Goal: Navigation & Orientation: Find specific page/section

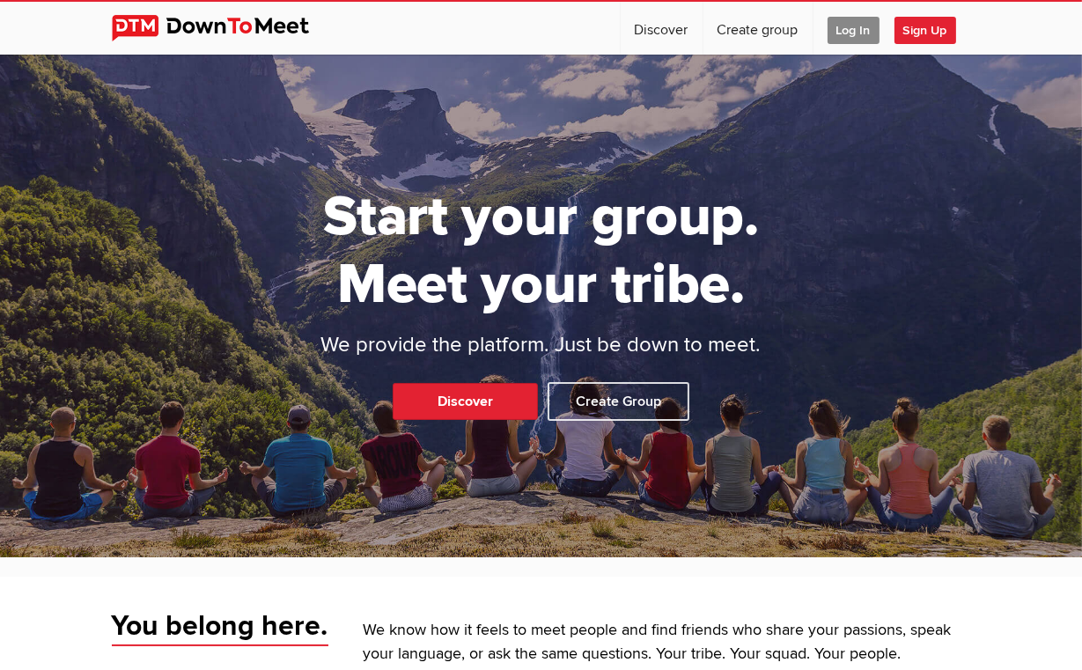
click at [879, 31] on span "Log In" at bounding box center [853, 30] width 52 height 27
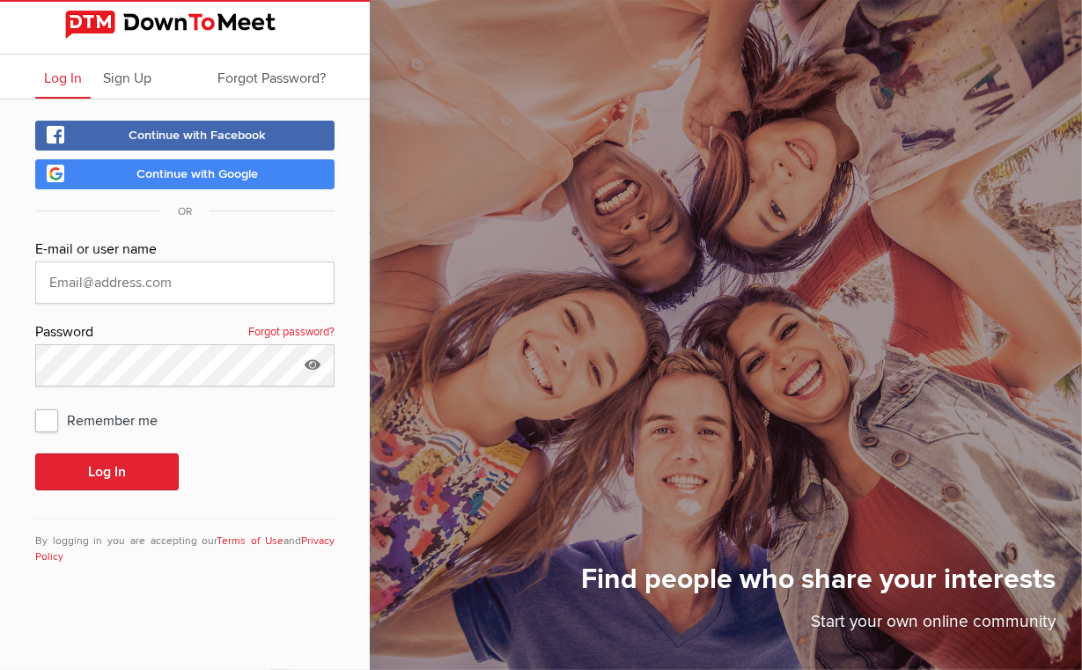
click at [202, 124] on link "Continue with Facebook" at bounding box center [184, 136] width 299 height 30
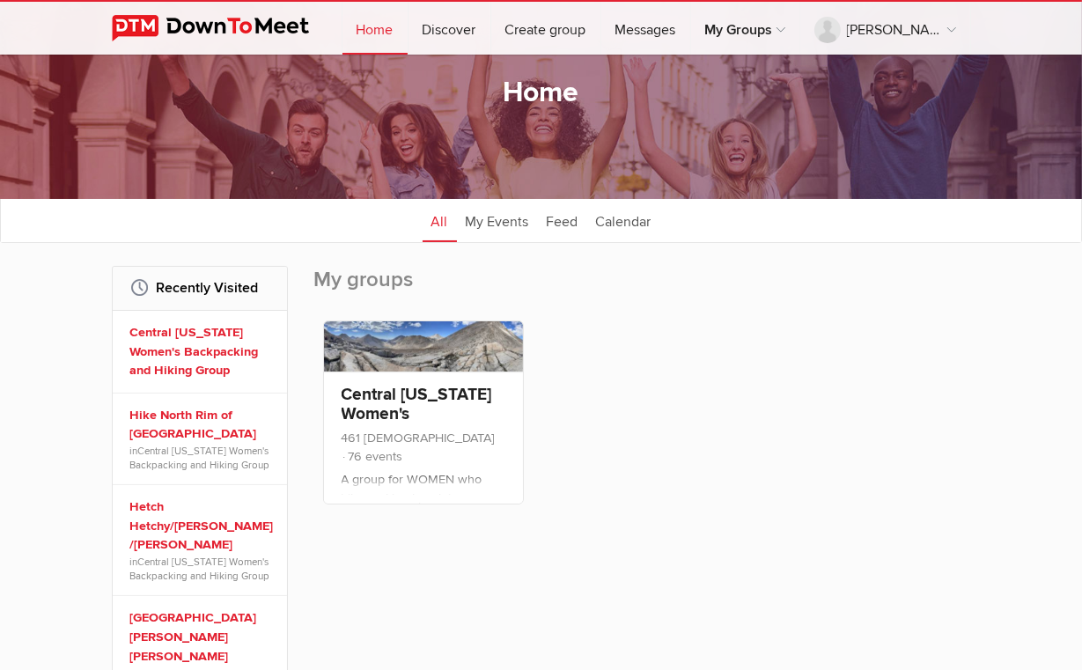
scroll to position [88, 0]
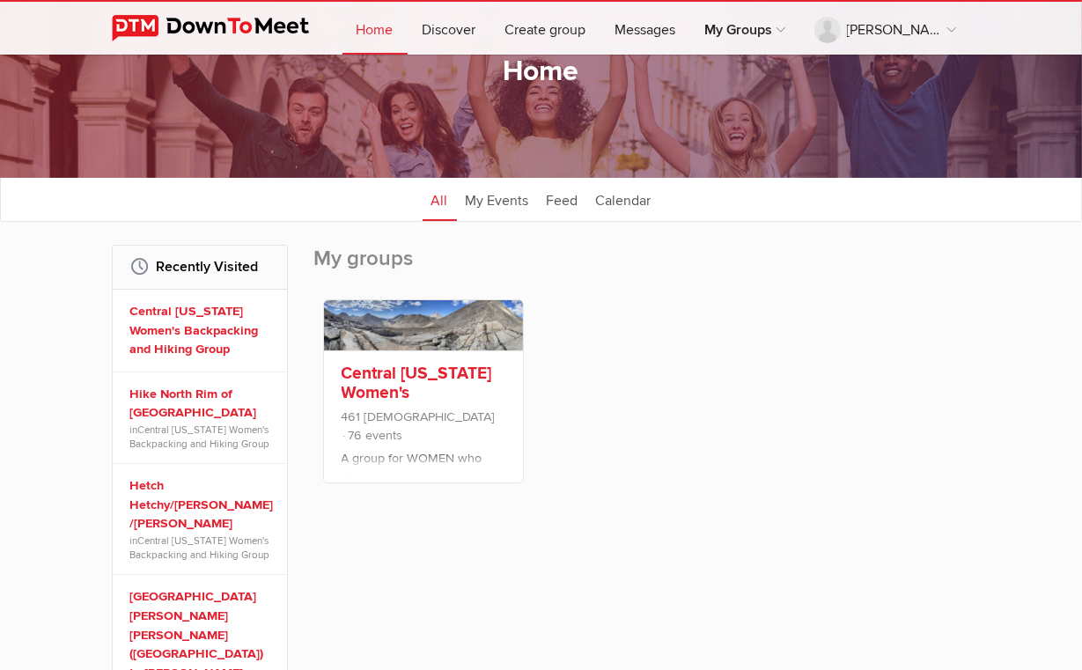
click at [341, 412] on link "Central [US_STATE] Women's Backpacking and Hiking Group" at bounding box center [416, 402] width 150 height 79
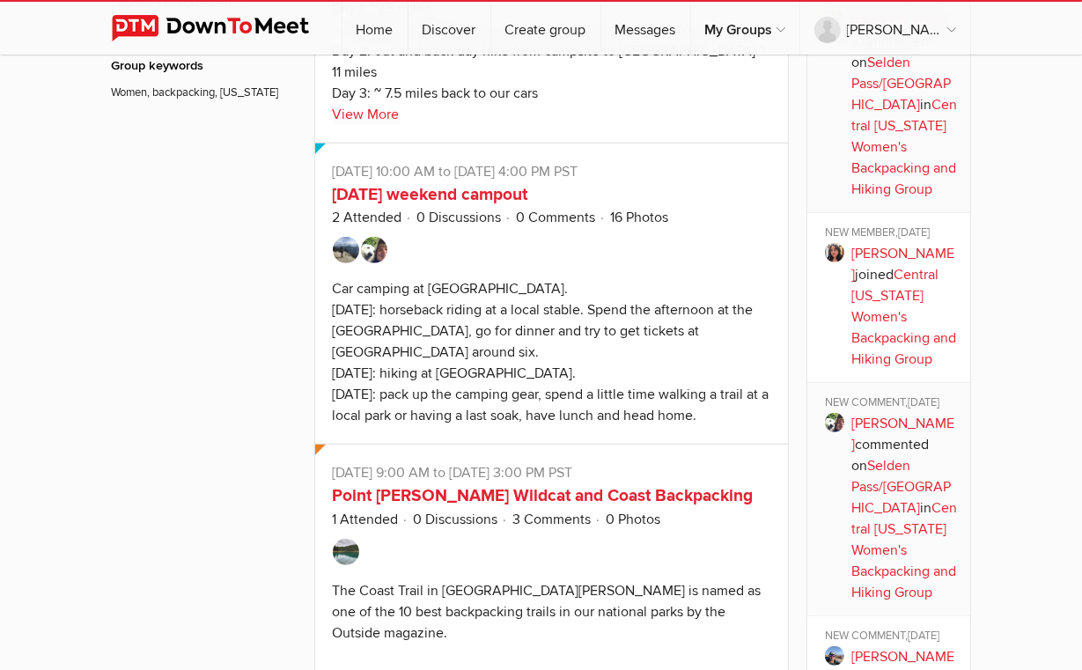
scroll to position [1320, 0]
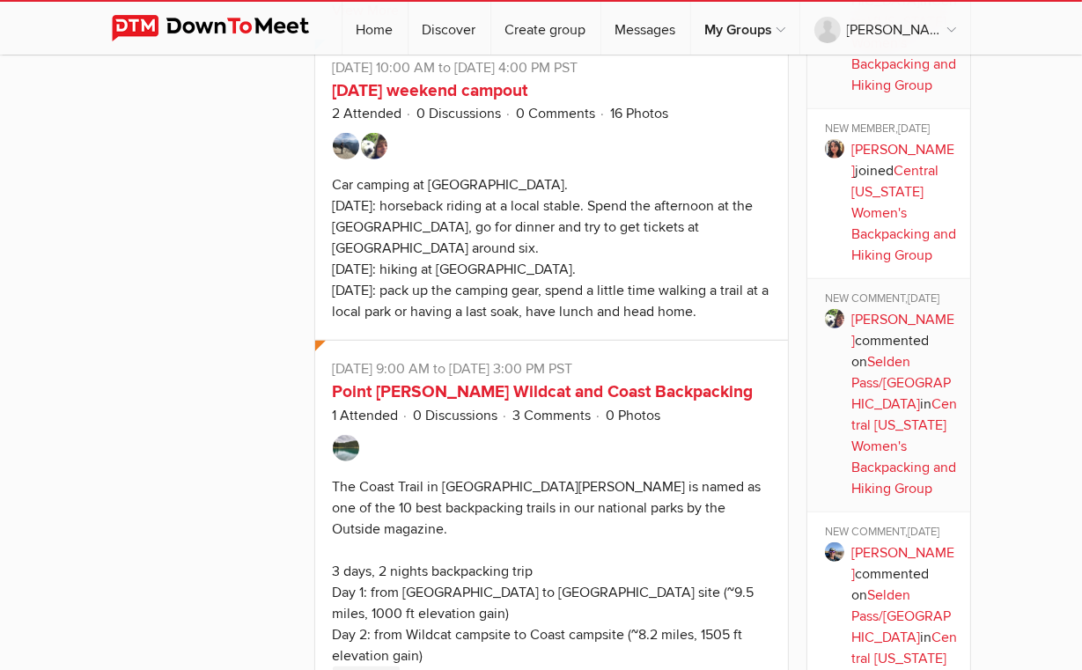
click at [333, 666] on link "View More" at bounding box center [366, 676] width 67 height 21
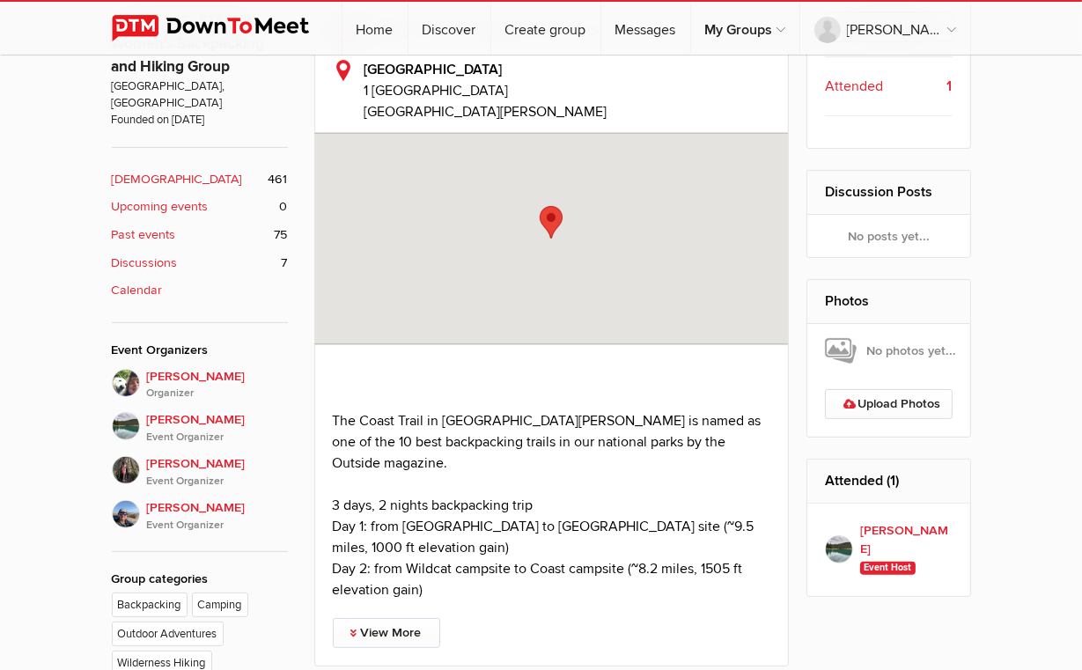
scroll to position [704, 0]
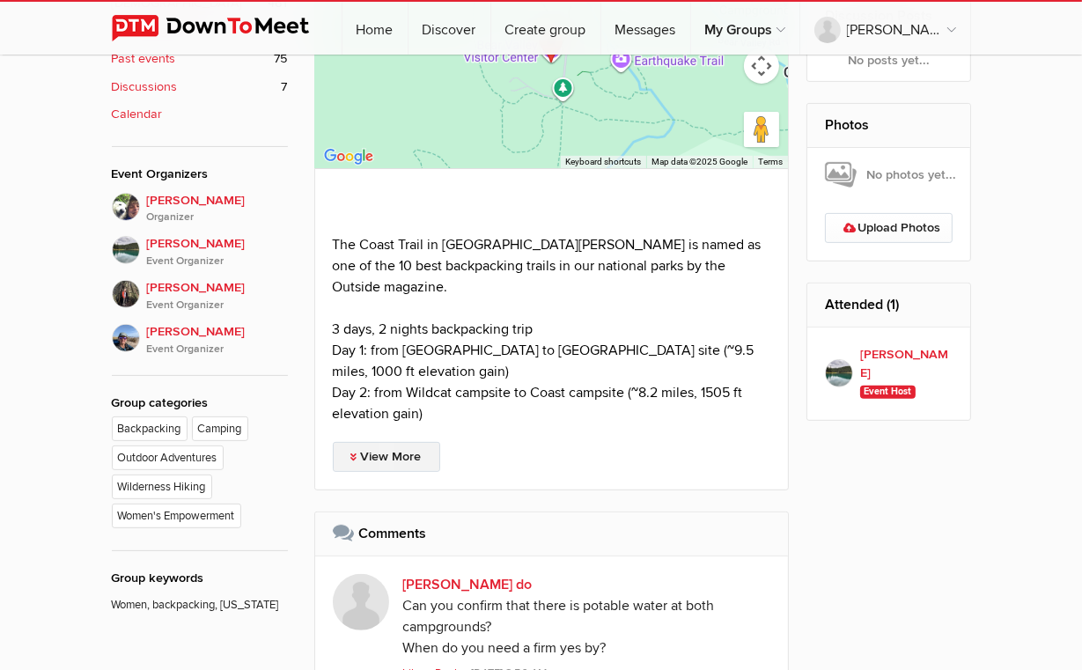
click at [333, 442] on link "View More" at bounding box center [386, 457] width 107 height 30
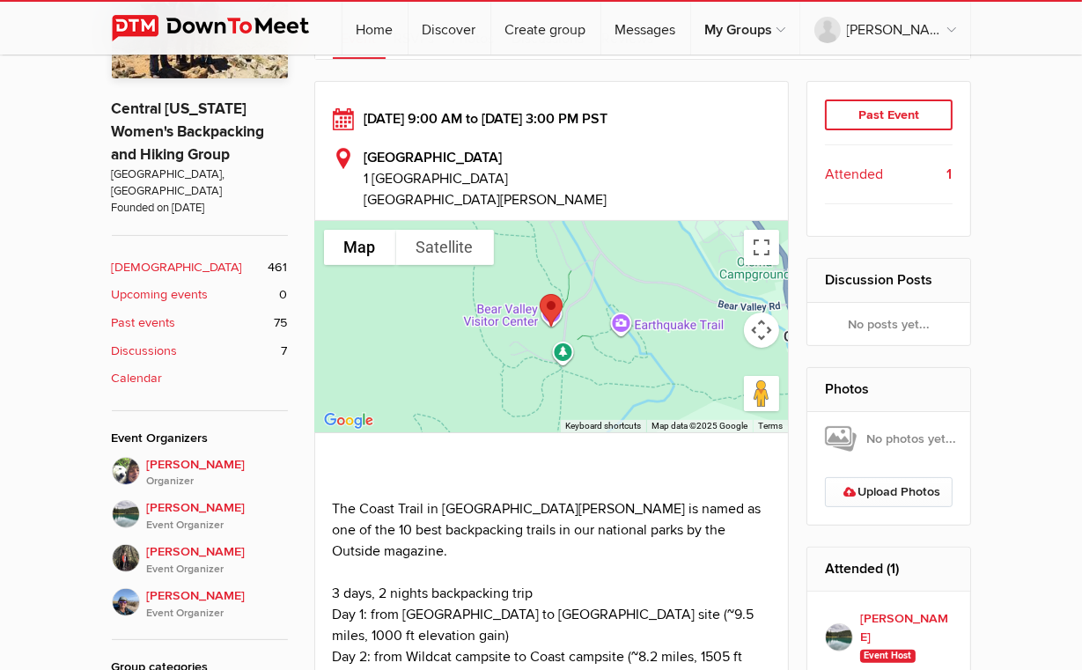
scroll to position [352, 0]
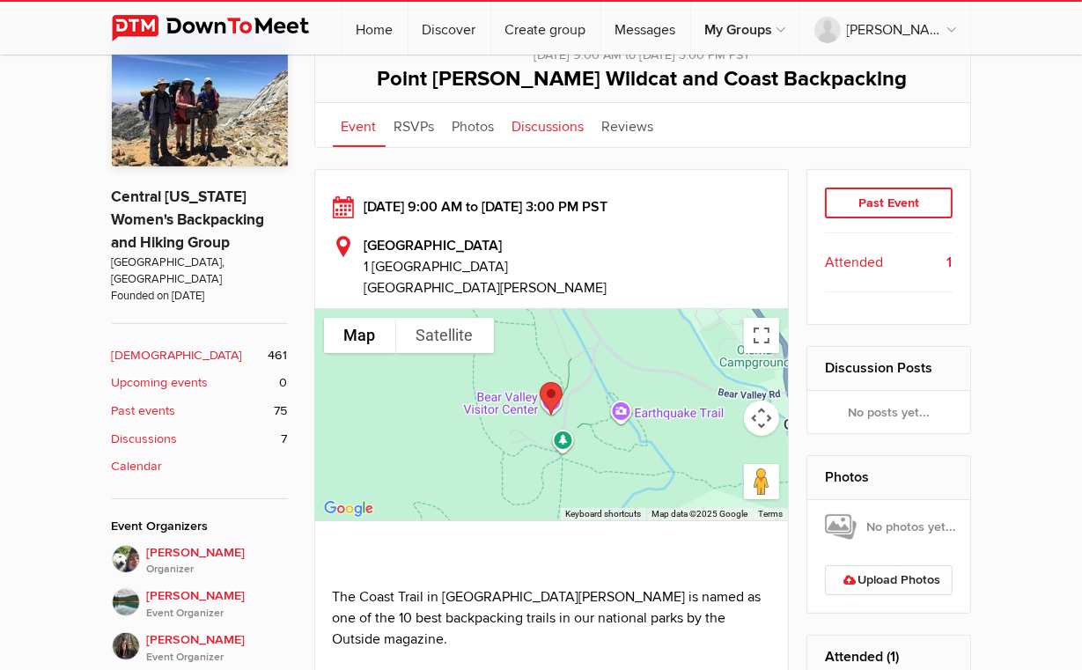
click at [503, 128] on link "Discussions" at bounding box center [548, 125] width 90 height 44
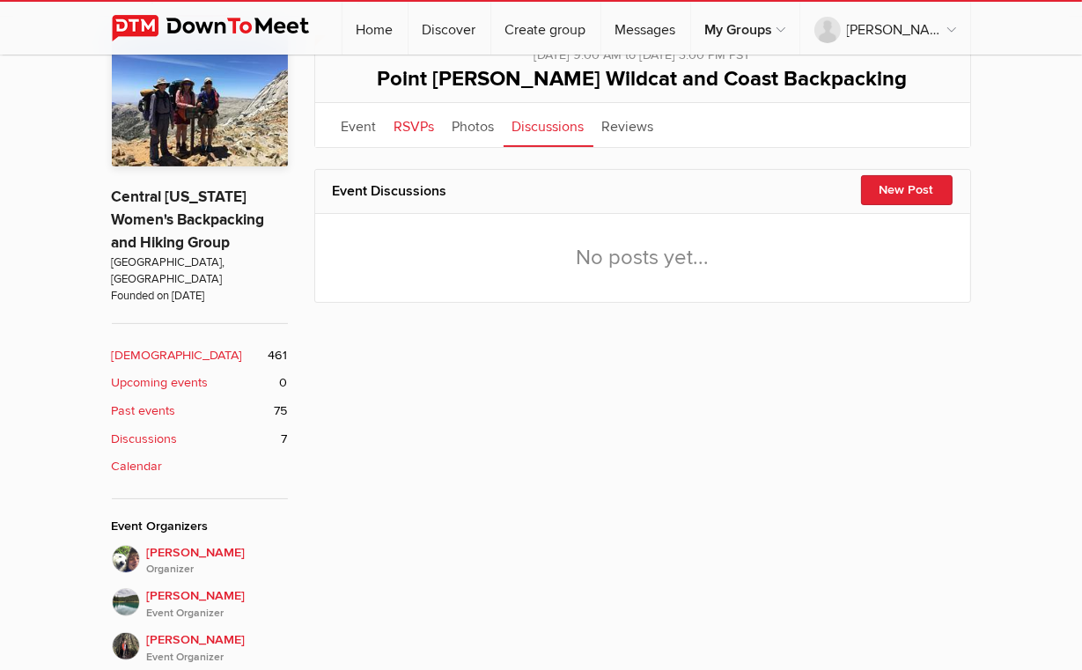
click at [385, 129] on link "RSVPs" at bounding box center [414, 125] width 58 height 44
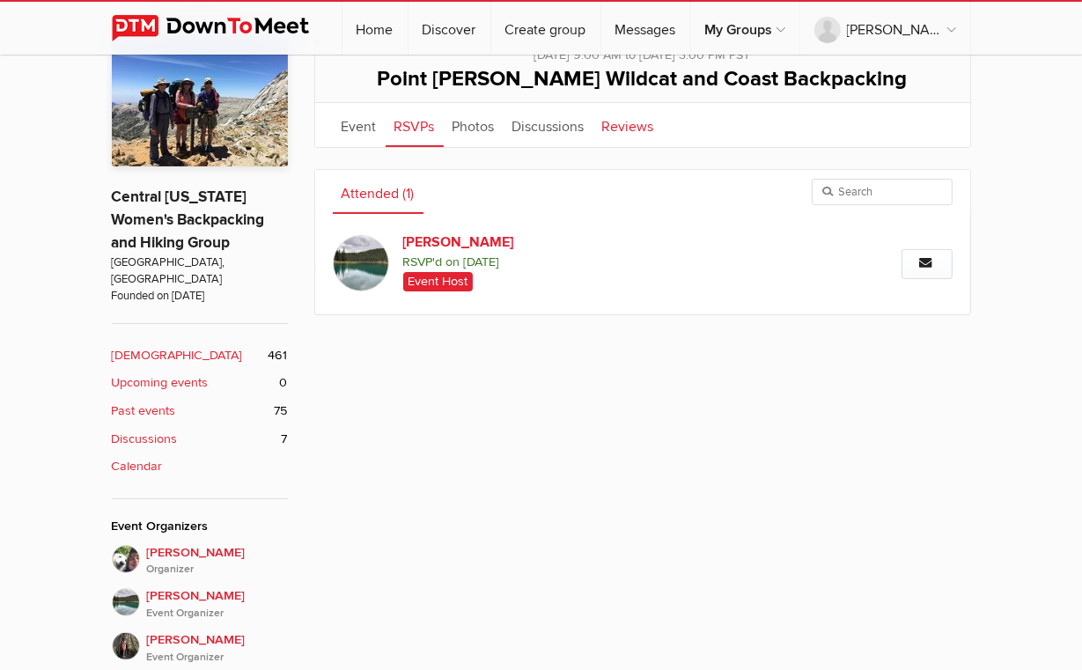
click at [593, 123] on link "Reviews" at bounding box center [628, 125] width 70 height 44
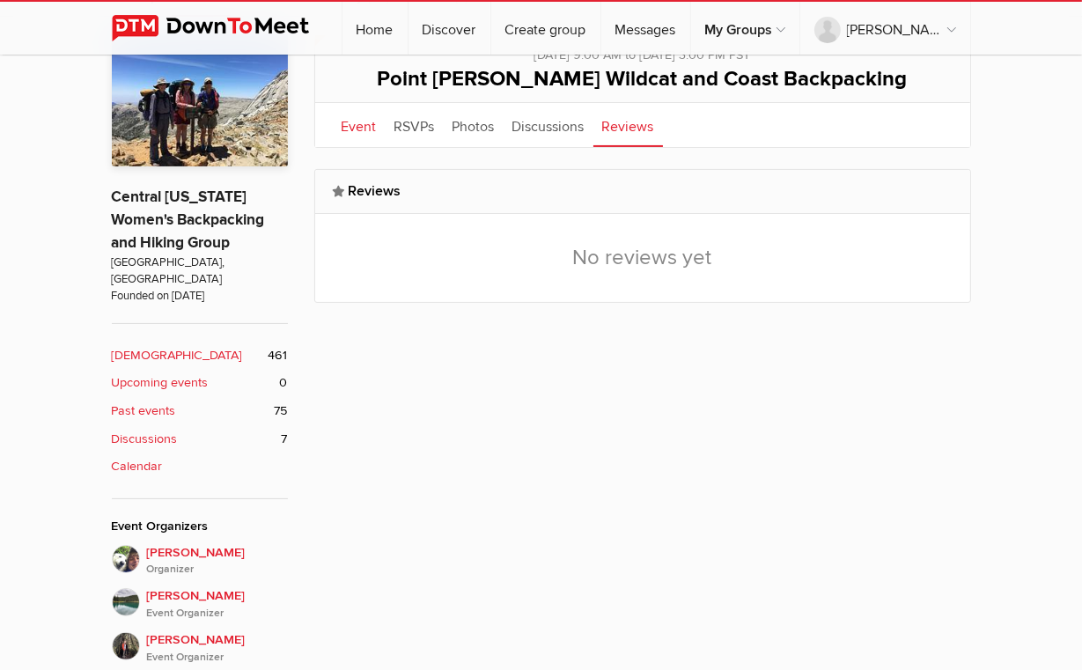
click at [333, 132] on link "Event" at bounding box center [359, 125] width 53 height 44
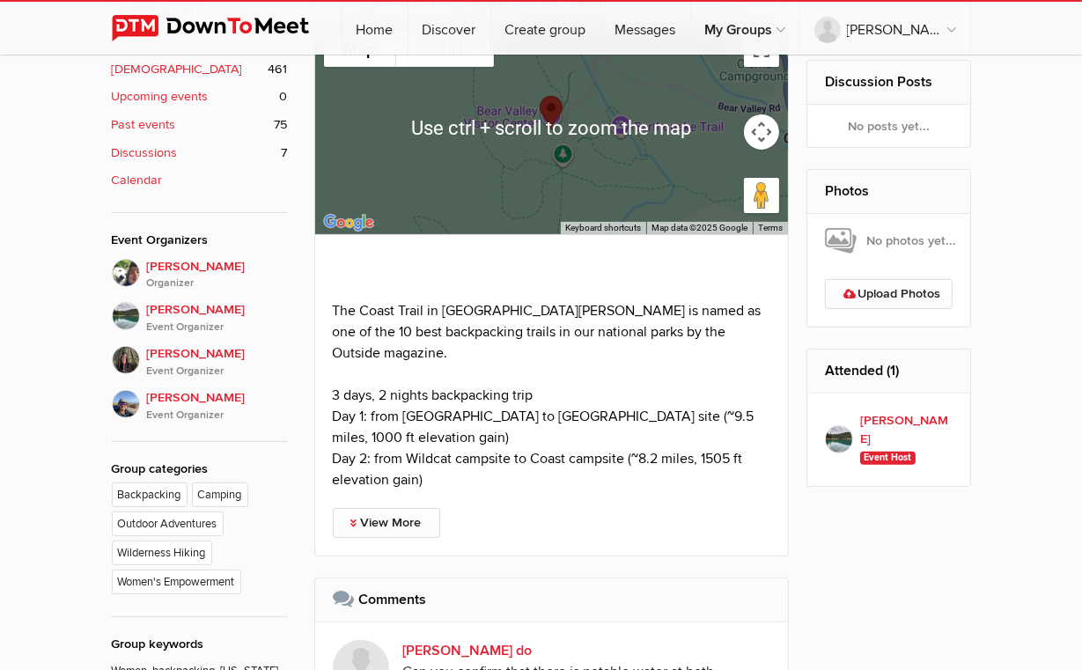
scroll to position [704, 0]
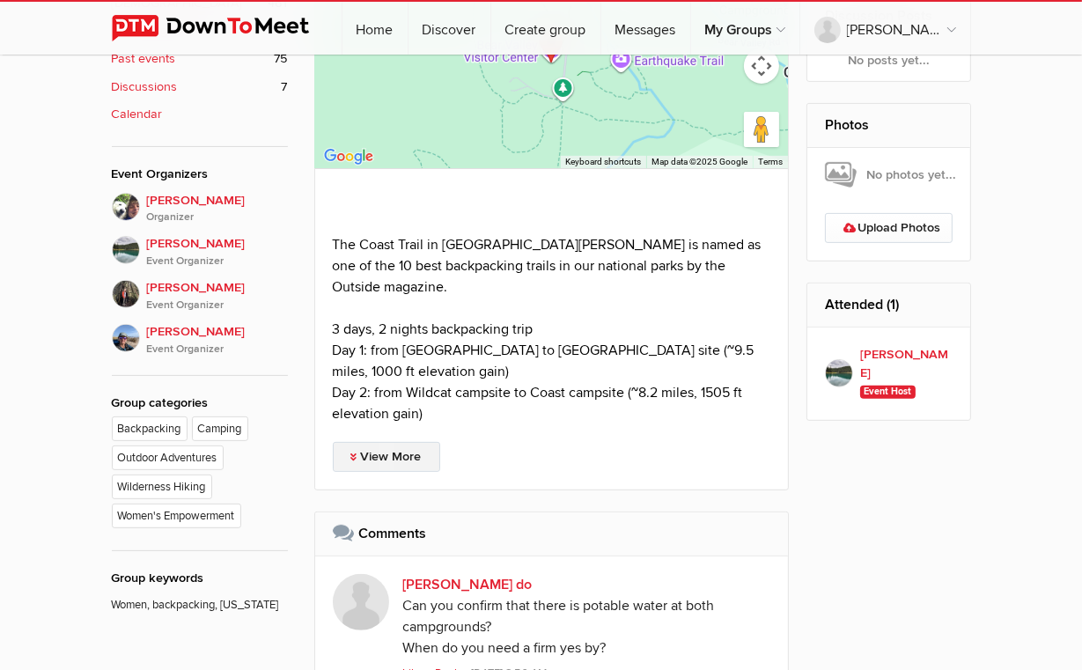
click at [333, 442] on link "View More" at bounding box center [386, 457] width 107 height 30
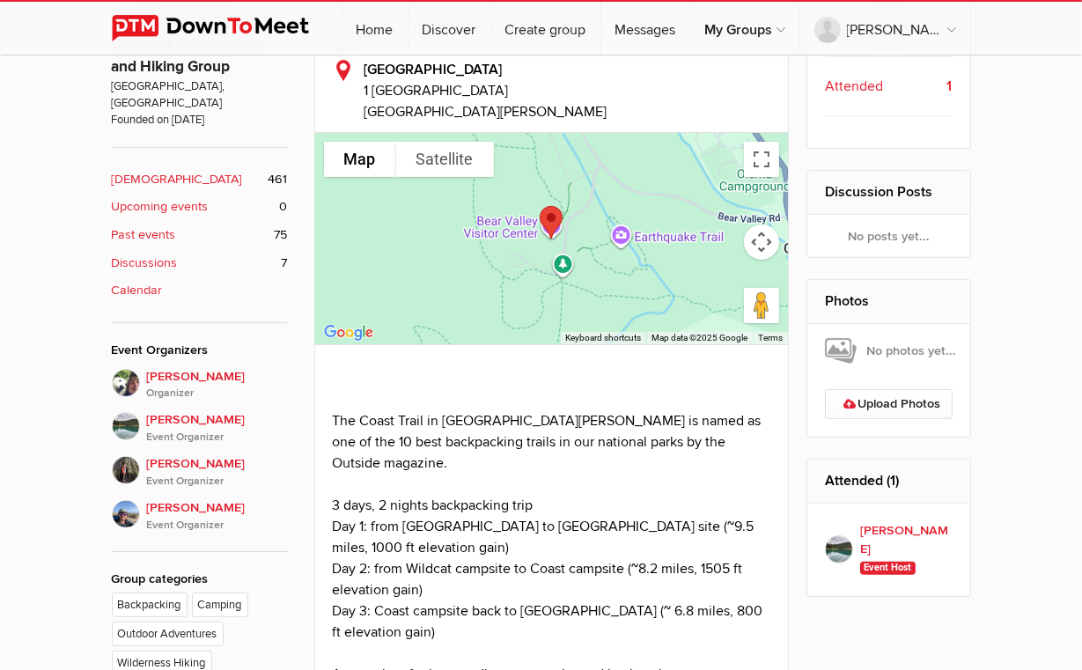
scroll to position [176, 0]
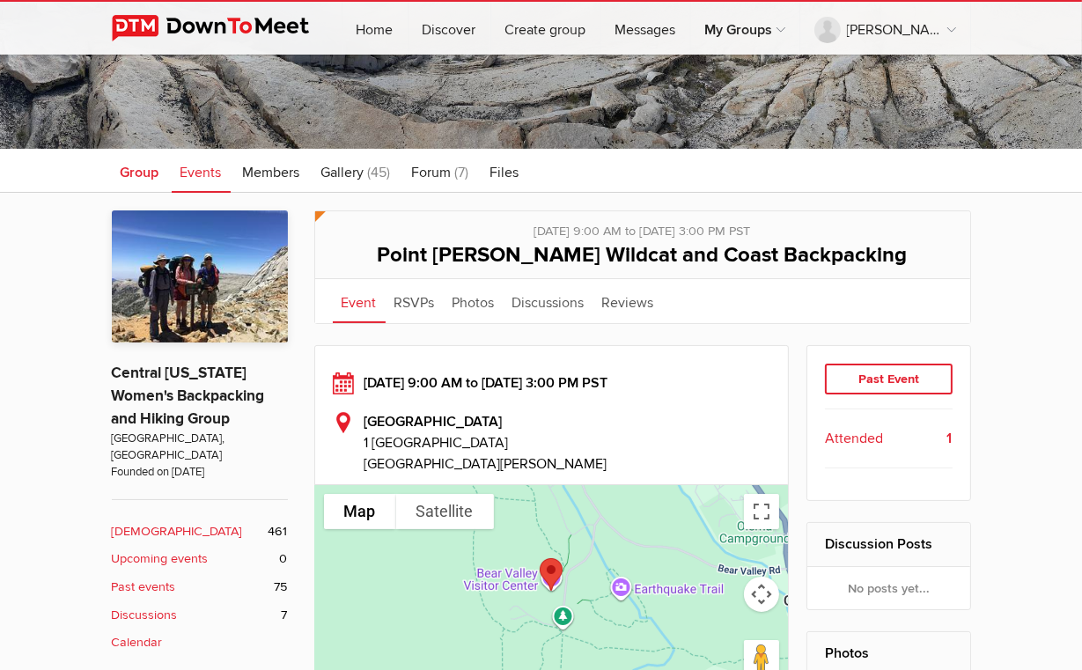
click at [112, 181] on link "Group" at bounding box center [140, 171] width 56 height 44
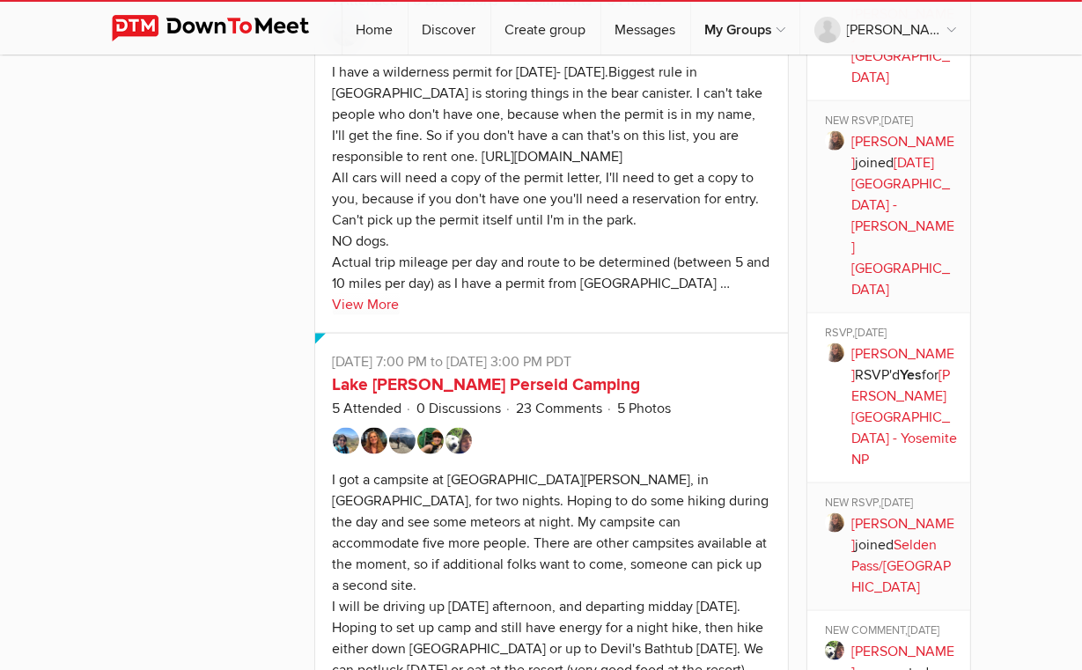
scroll to position [2904, 0]
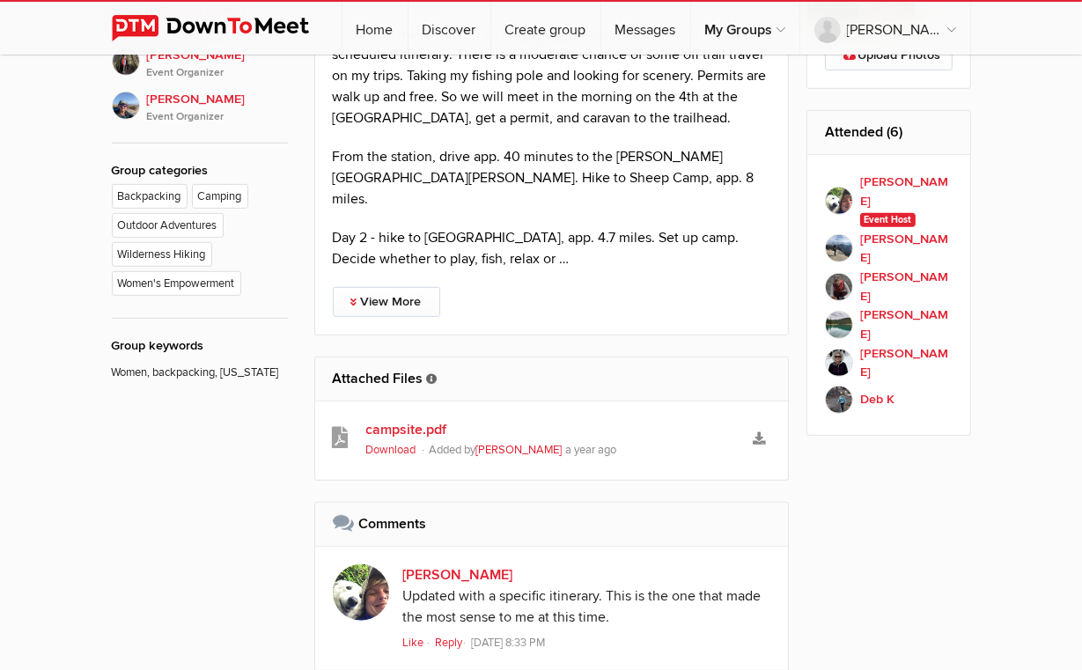
scroll to position [968, 0]
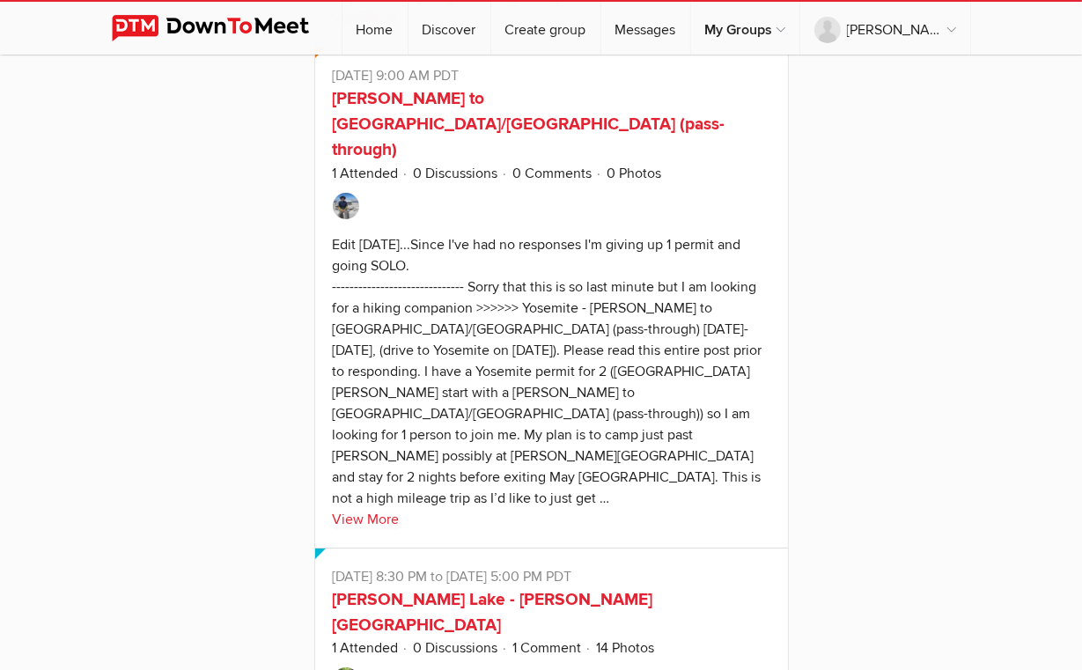
scroll to position [7593, 0]
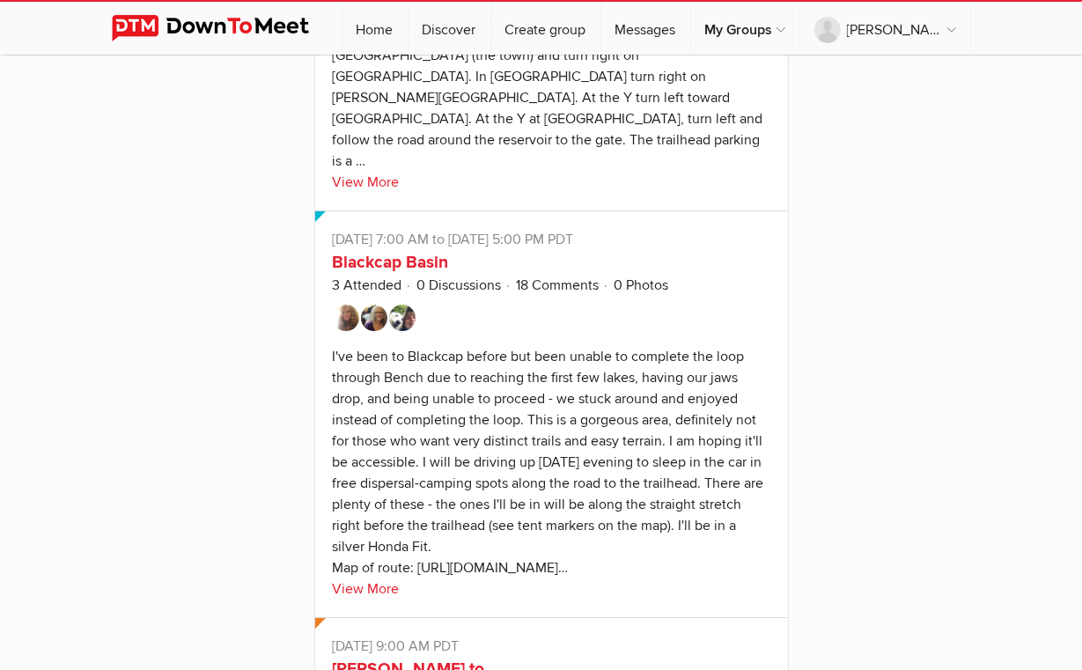
scroll to position [6842, 0]
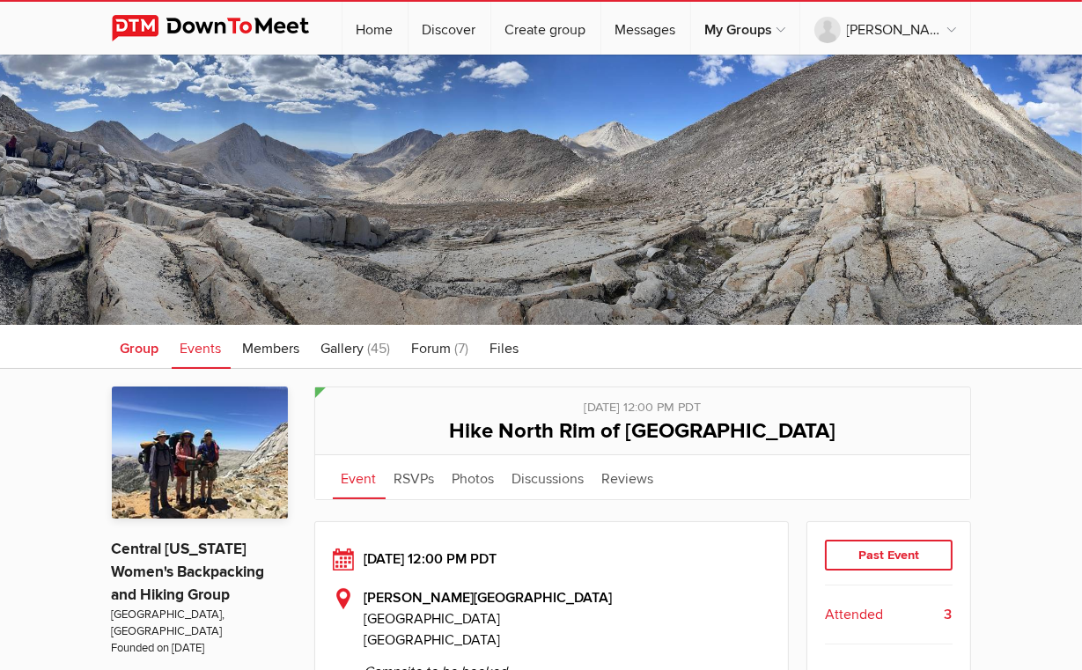
click at [121, 354] on span "Group" at bounding box center [140, 349] width 39 height 18
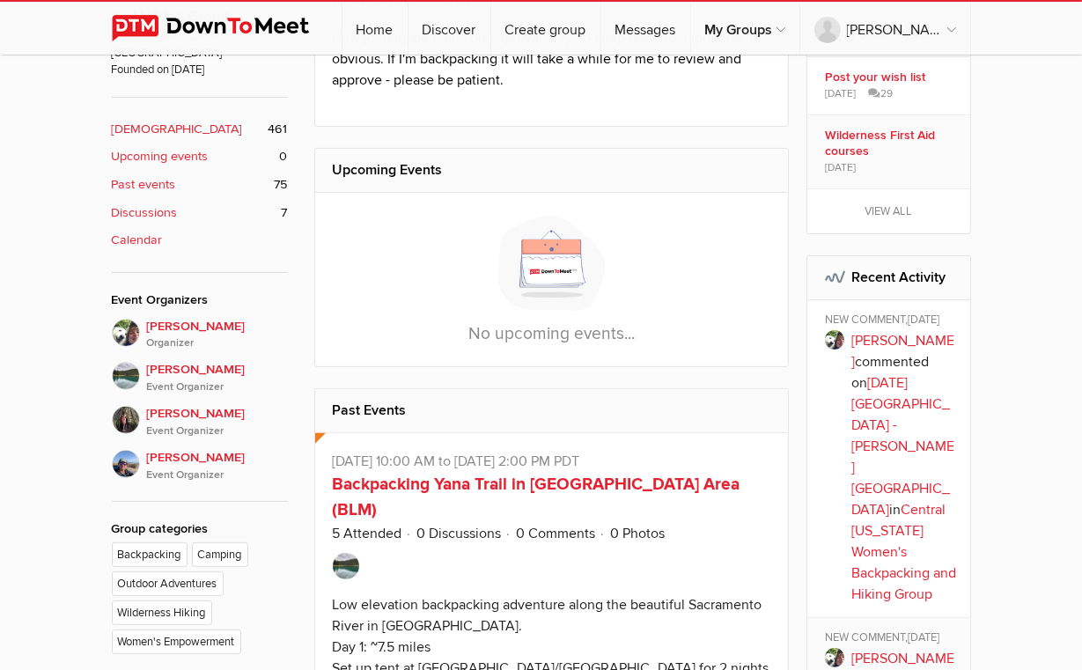
scroll to position [616, 0]
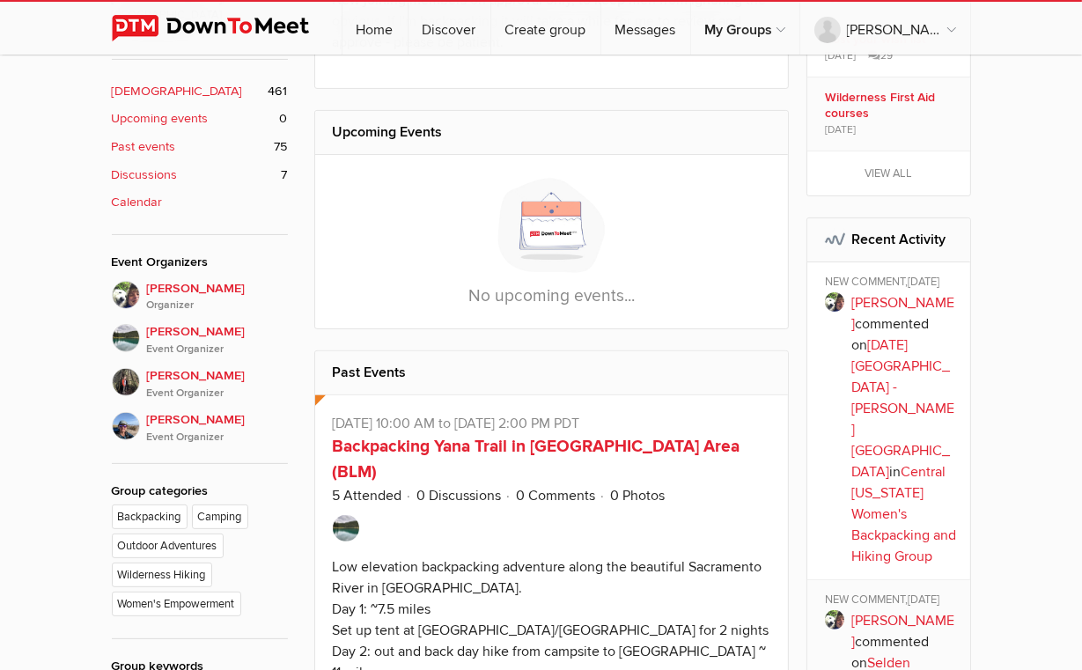
click at [911, 297] on link "[PERSON_NAME]" at bounding box center [902, 313] width 103 height 39
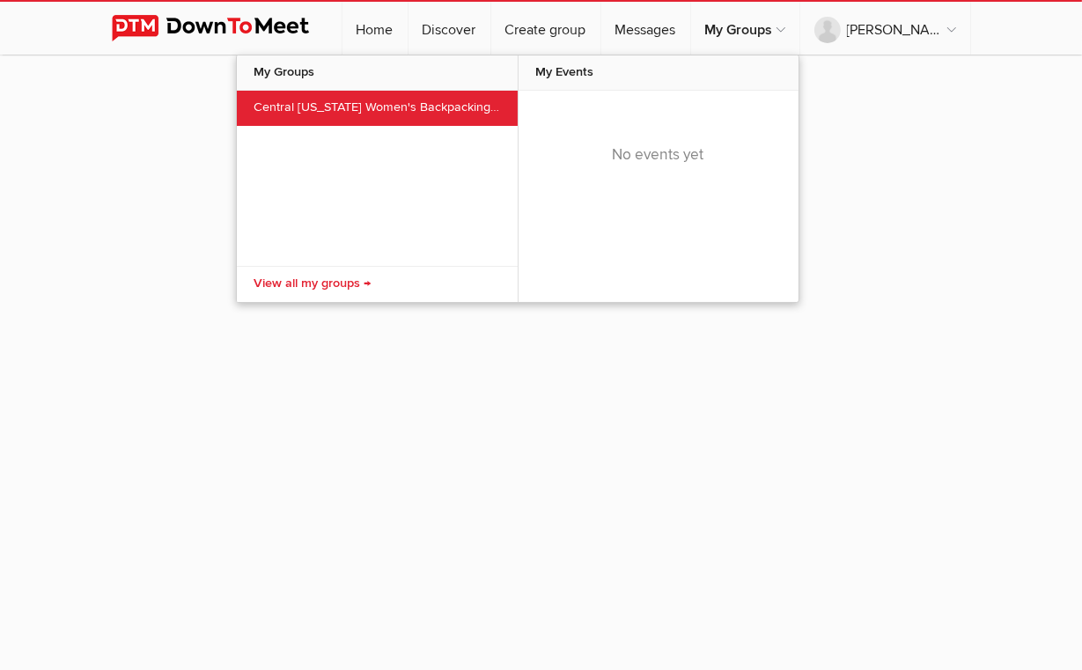
click at [427, 109] on link "Central [US_STATE] Women's Backpacking and Hiking Group" at bounding box center [377, 108] width 281 height 35
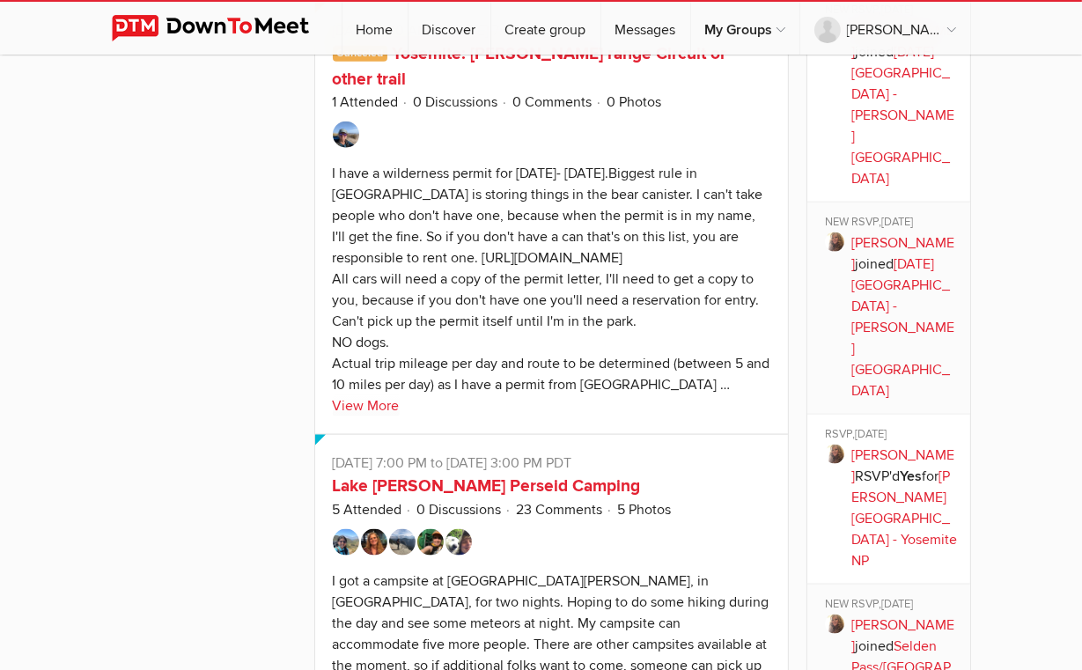
scroll to position [2640, 0]
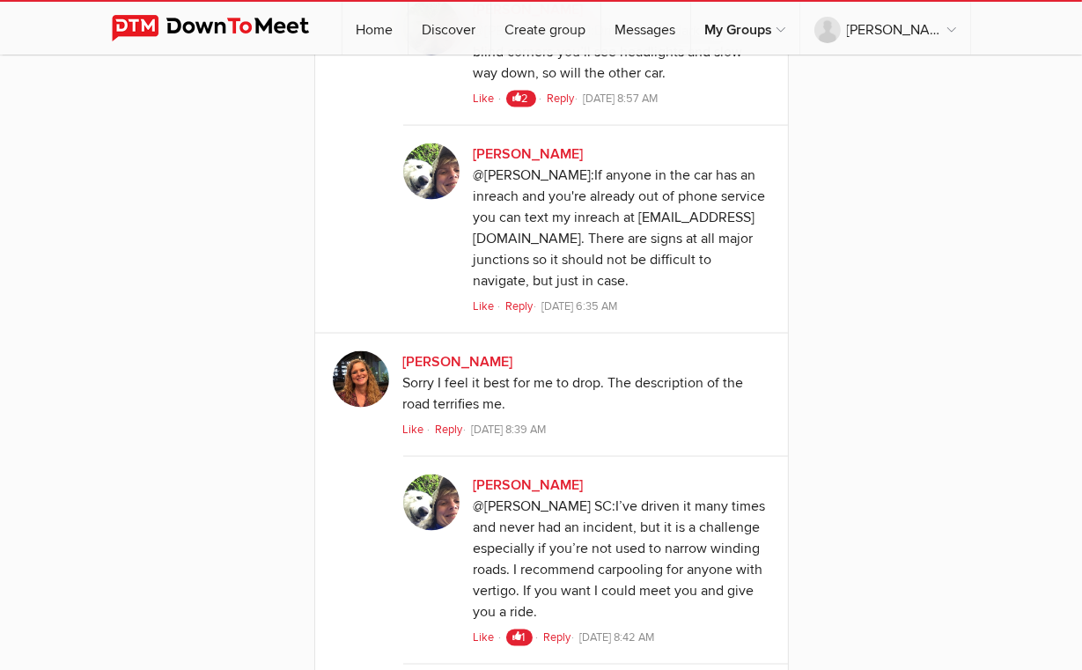
scroll to position [2992, 0]
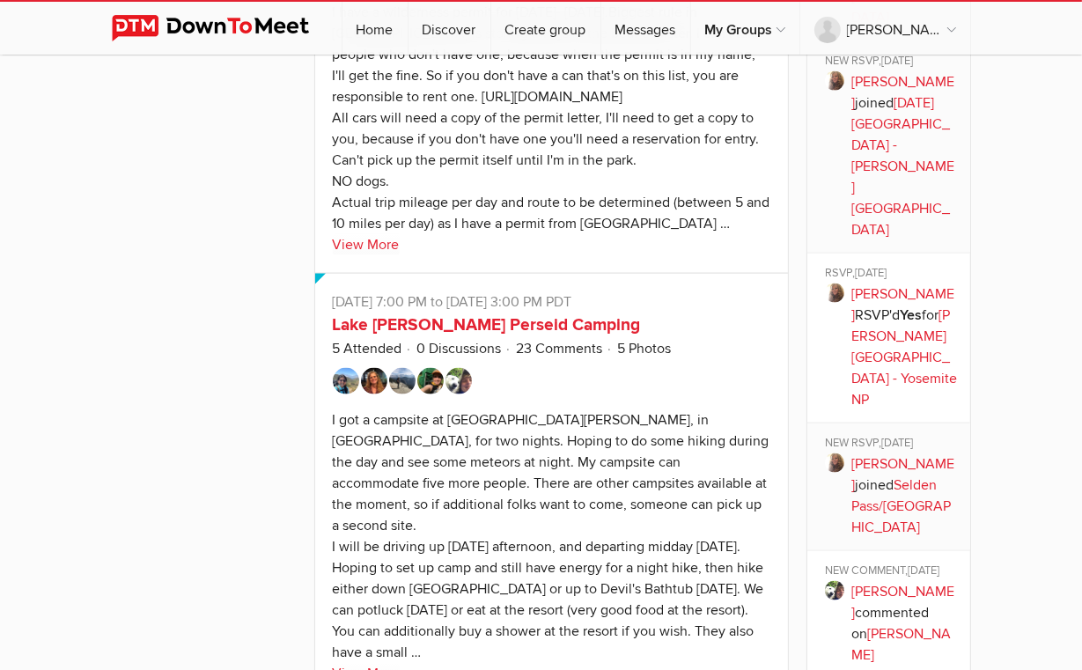
scroll to position [2816, 0]
